Goal: Information Seeking & Learning: Find specific page/section

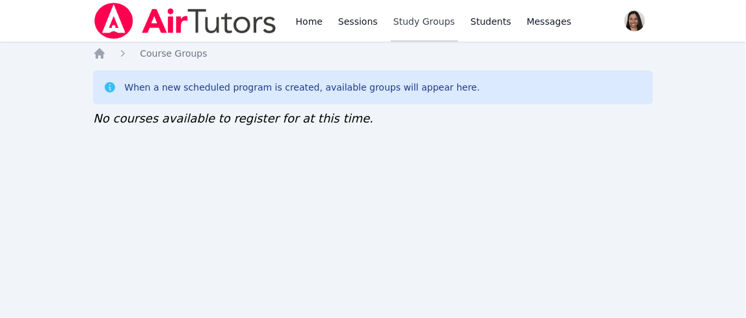
click at [316, 22] on link "Study Groups" at bounding box center [424, 21] width 67 height 42
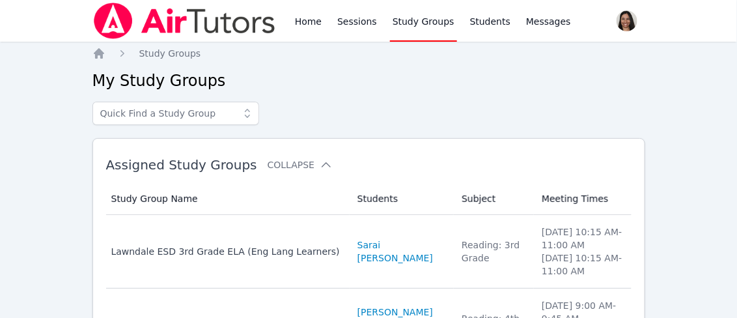
scroll to position [59, 0]
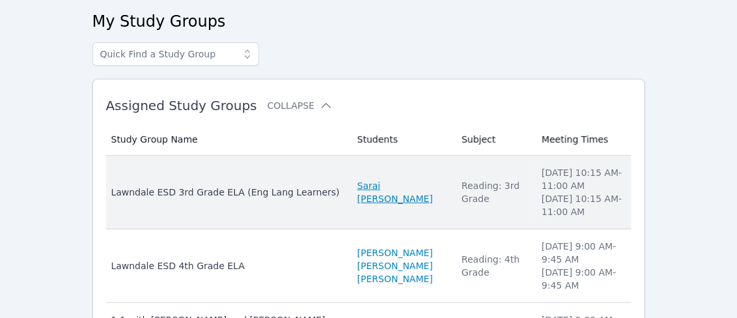
click at [316, 189] on link "Sarai [PERSON_NAME]" at bounding box center [401, 192] width 88 height 26
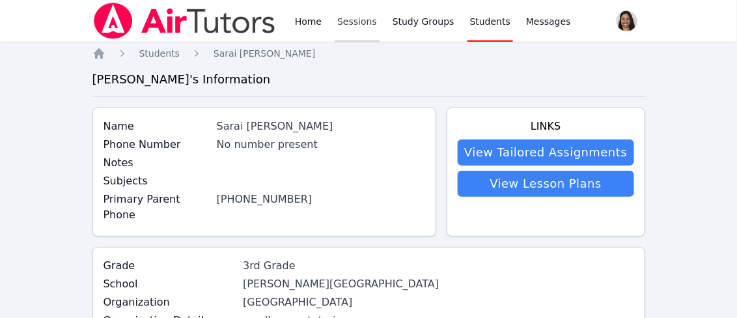
click at [316, 22] on link "Sessions" at bounding box center [356, 21] width 45 height 42
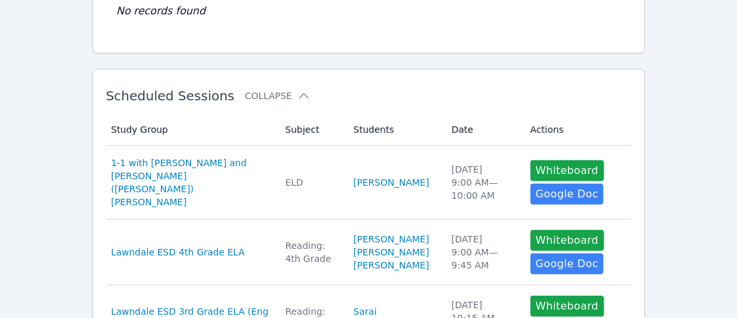
scroll to position [167, 0]
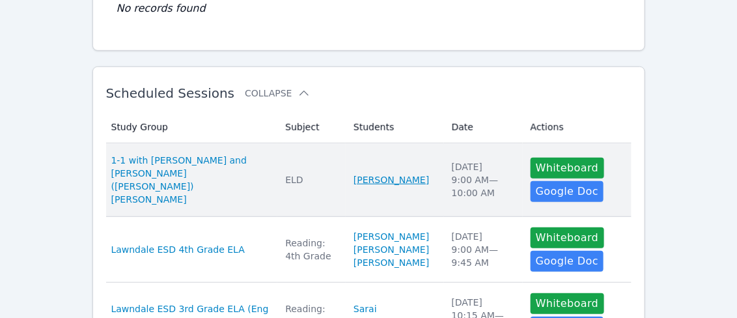
click at [316, 176] on link "[PERSON_NAME]" at bounding box center [390, 179] width 75 height 13
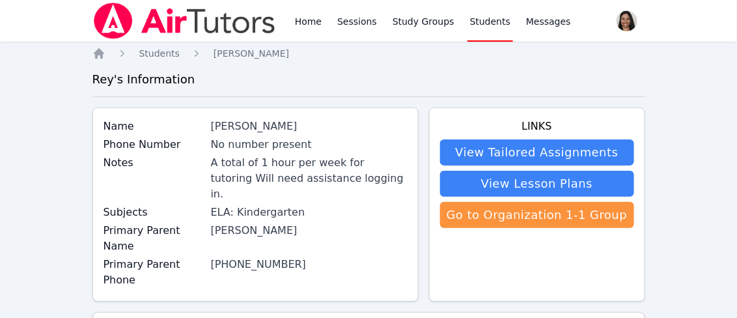
click at [316, 25] on link "Students" at bounding box center [490, 21] width 46 height 42
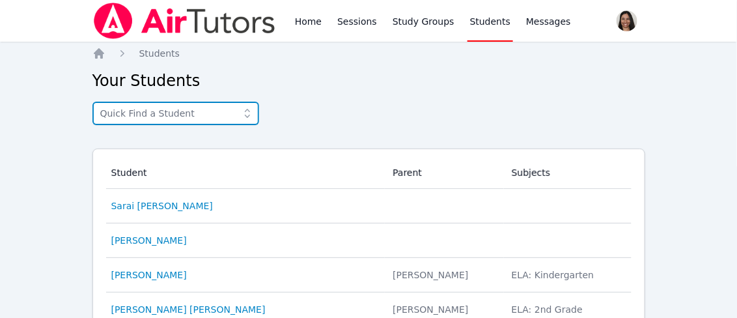
click at [185, 114] on input "text" at bounding box center [175, 113] width 167 height 23
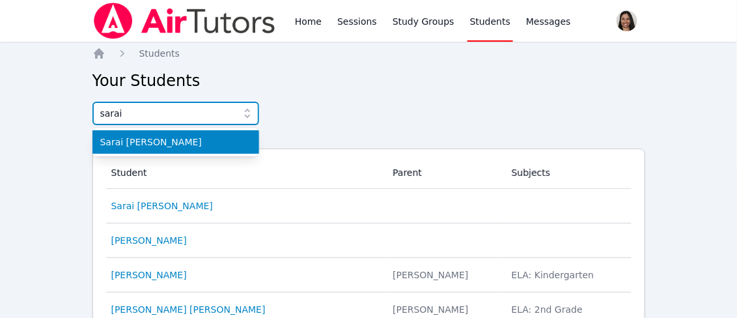
type input "sarai"
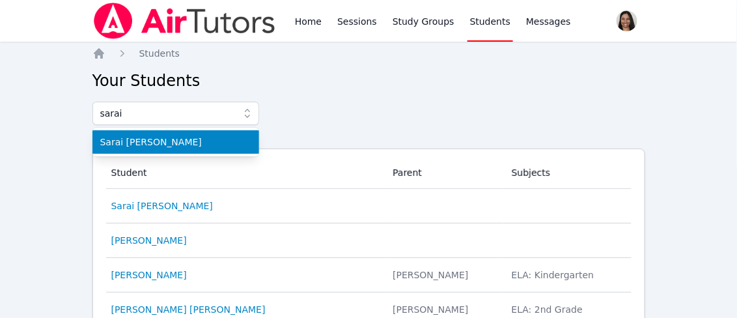
click at [152, 143] on span "Sarai [PERSON_NAME]" at bounding box center [175, 141] width 151 height 13
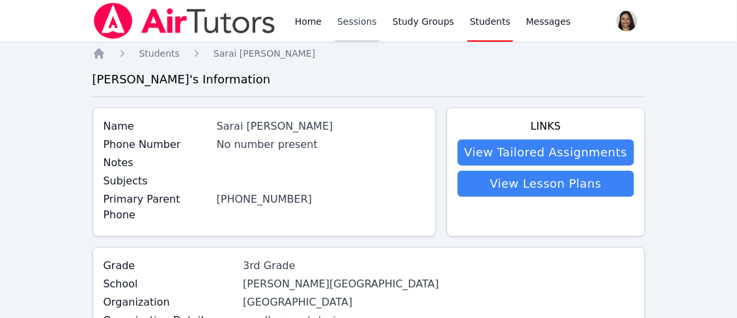
click at [316, 22] on link "Sessions" at bounding box center [356, 21] width 45 height 42
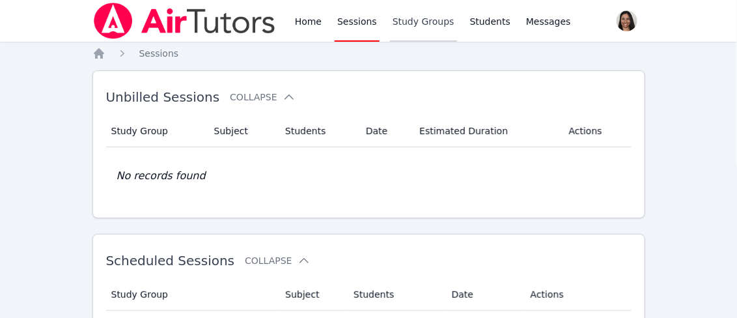
click at [316, 23] on link "Study Groups" at bounding box center [423, 21] width 67 height 42
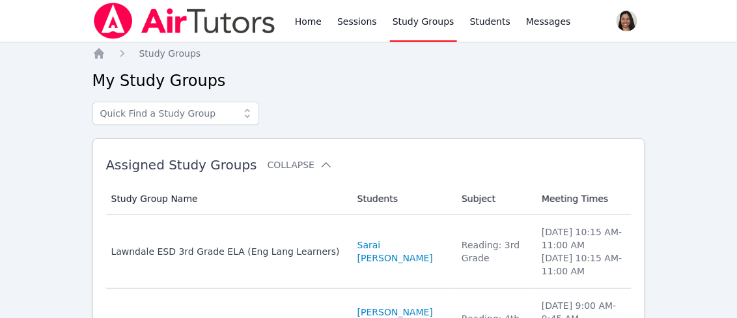
drag, startPoint x: 249, startPoint y: 211, endPoint x: 458, endPoint y: 109, distance: 232.5
click at [316, 109] on div at bounding box center [368, 113] width 552 height 23
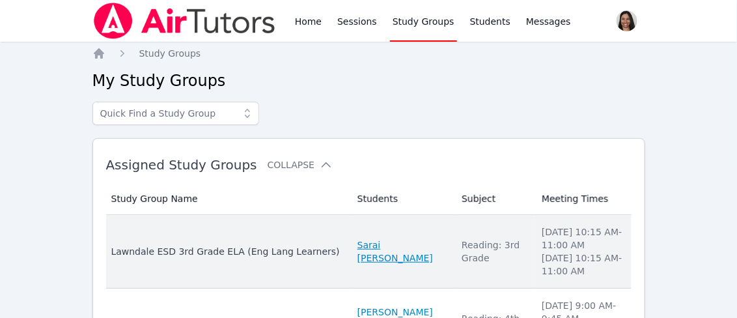
click at [316, 248] on link "Sarai [PERSON_NAME]" at bounding box center [401, 251] width 88 height 26
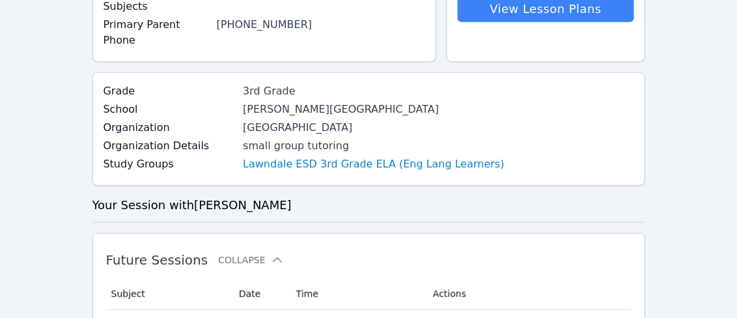
scroll to position [295, 0]
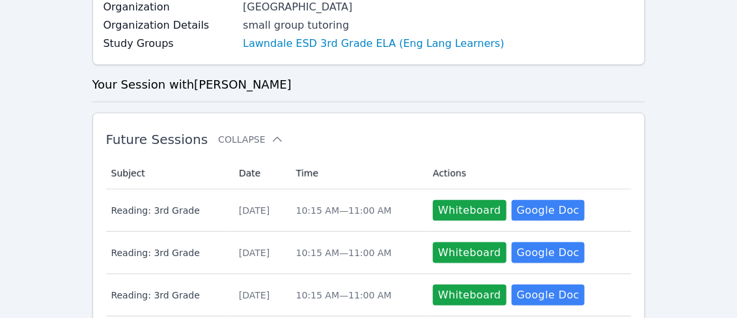
click at [316, 247] on td "Time 10:15 AM — 11:00 AM" at bounding box center [356, 253] width 137 height 42
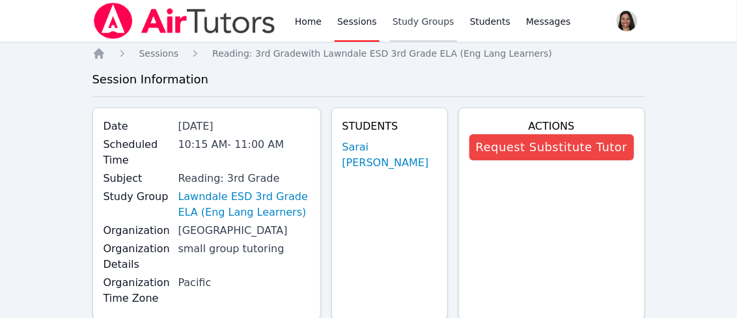
click at [316, 29] on link "Study Groups" at bounding box center [423, 21] width 67 height 42
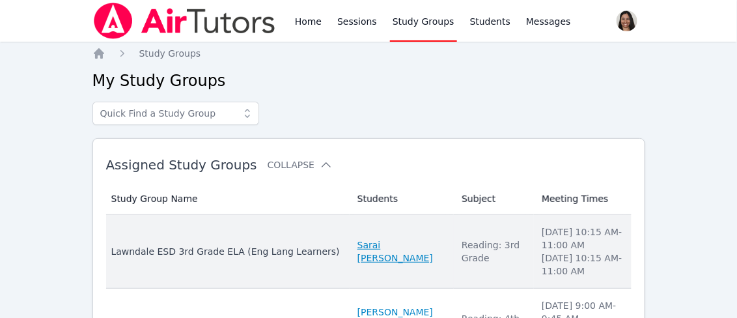
click at [316, 252] on link "Sarai [PERSON_NAME]" at bounding box center [401, 251] width 88 height 26
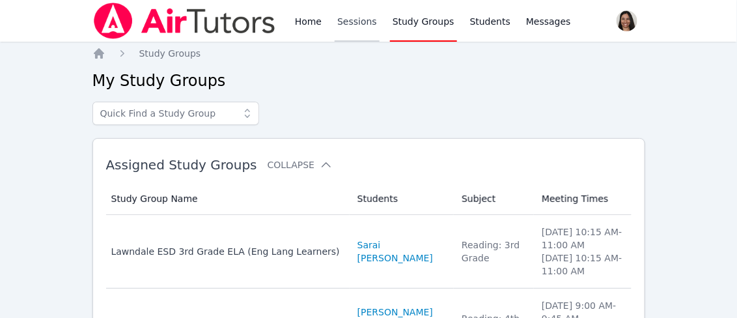
click at [316, 23] on link "Sessions" at bounding box center [356, 21] width 45 height 42
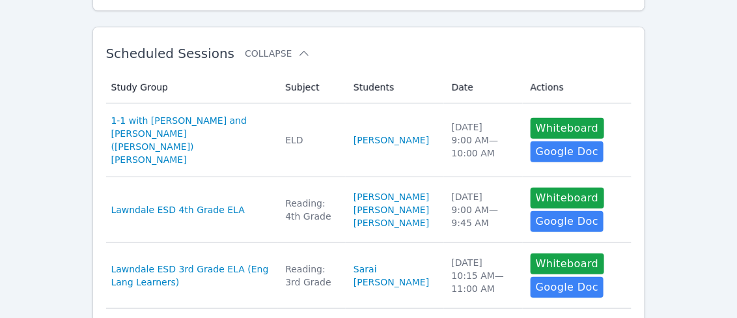
scroll to position [207, 0]
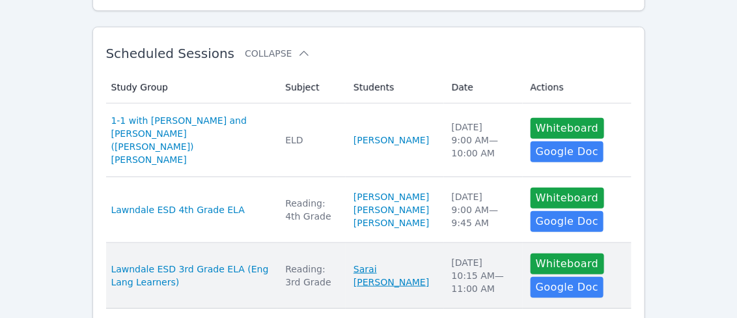
click at [316, 278] on link "Sarai [PERSON_NAME]" at bounding box center [394, 275] width 83 height 26
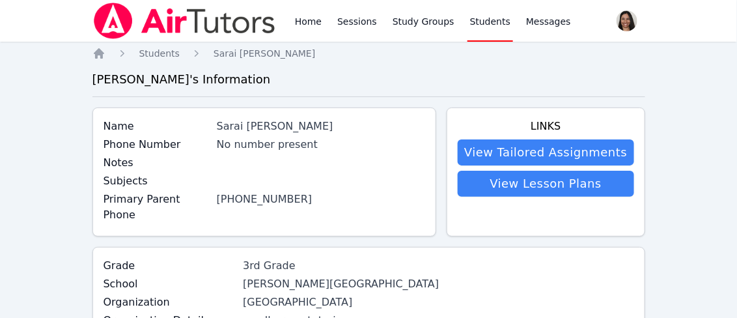
drag, startPoint x: 213, startPoint y: 116, endPoint x: 395, endPoint y: 128, distance: 182.0
click at [316, 128] on div "Name Sarai Auxiliadora Jarquin Salgado Phone Number No number present Notes Sub…" at bounding box center [264, 171] width 344 height 129
copy div "Sarai [PERSON_NAME]"
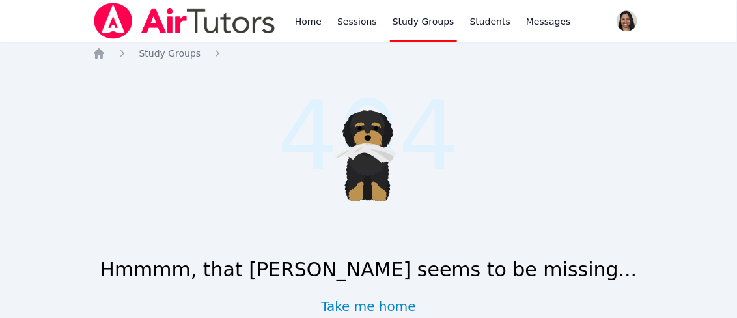
click at [405, 14] on link "Study Groups" at bounding box center [423, 21] width 67 height 42
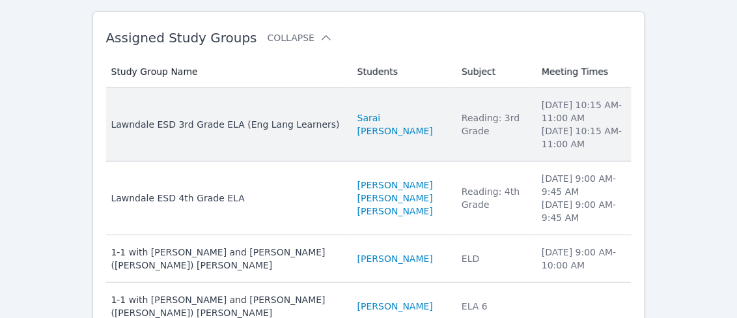
scroll to position [191, 0]
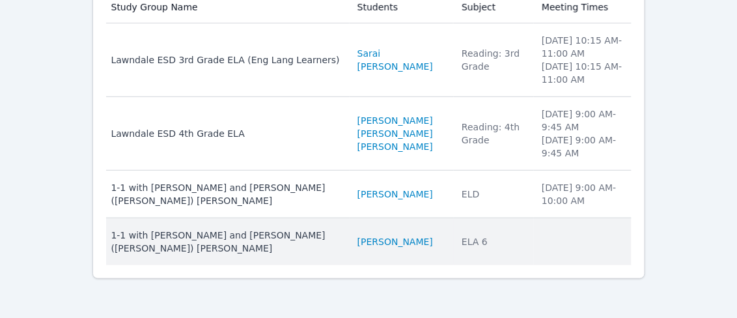
click at [349, 232] on td "Students [PERSON_NAME]" at bounding box center [401, 241] width 104 height 47
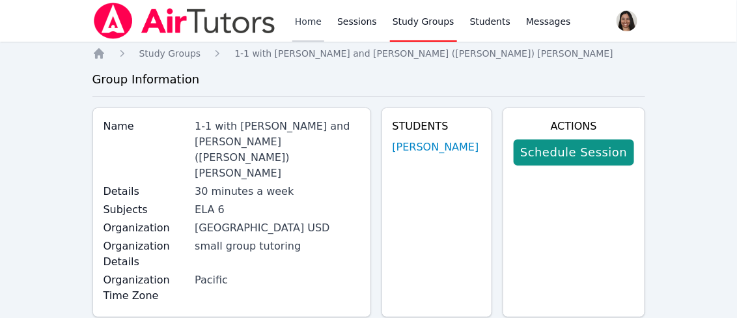
click at [304, 23] on link "Home" at bounding box center [308, 21] width 32 height 42
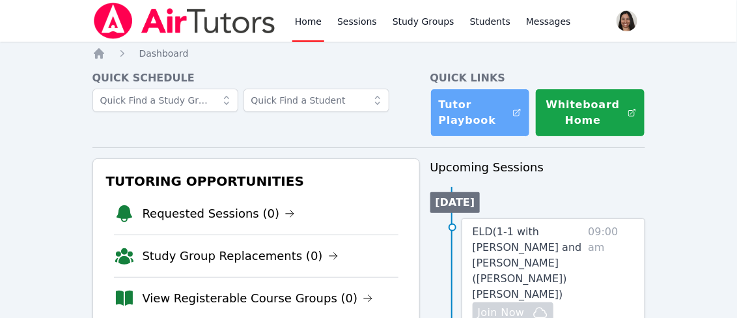
click at [464, 108] on link "Tutor Playbook" at bounding box center [480, 112] width 100 height 48
